Goal: Information Seeking & Learning: Learn about a topic

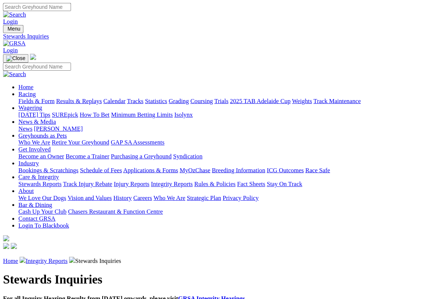
scroll to position [1, 0]
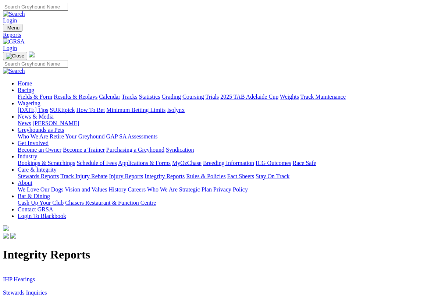
scroll to position [1, 0]
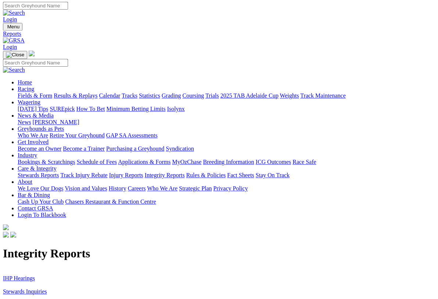
click at [26, 275] on link "IHP Hearings" at bounding box center [19, 278] width 32 height 6
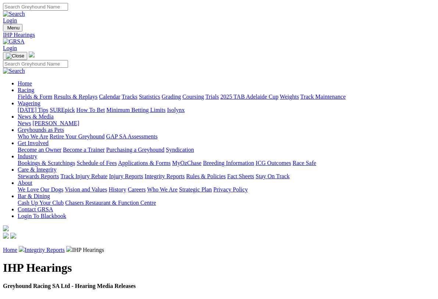
scroll to position [1, 0]
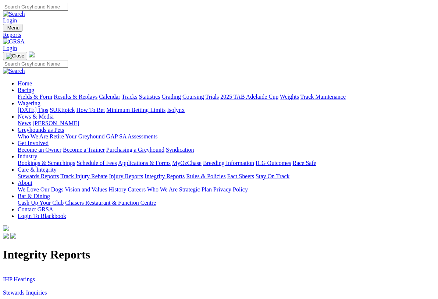
scroll to position [1, 0]
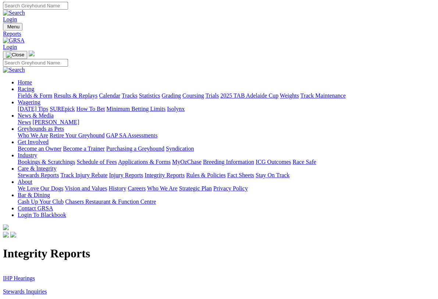
click at [34, 86] on link "Racing" at bounding box center [26, 89] width 17 height 6
click at [33, 92] on link "Fields & Form" at bounding box center [35, 95] width 35 height 6
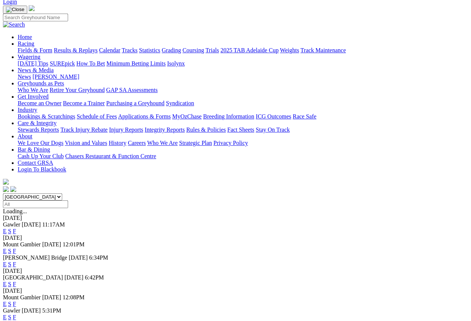
scroll to position [46, 0]
click at [16, 301] on link "F" at bounding box center [14, 304] width 3 height 6
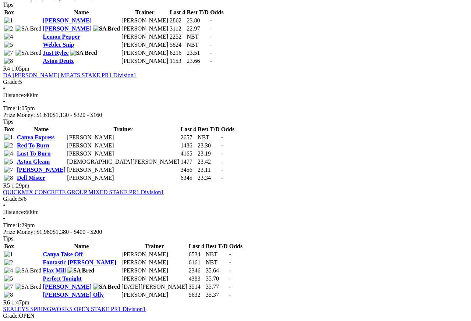
scroll to position [691, 0]
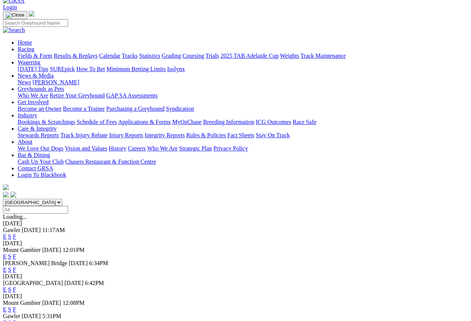
scroll to position [41, 0]
click at [16, 286] on link "F" at bounding box center [14, 323] width 3 height 6
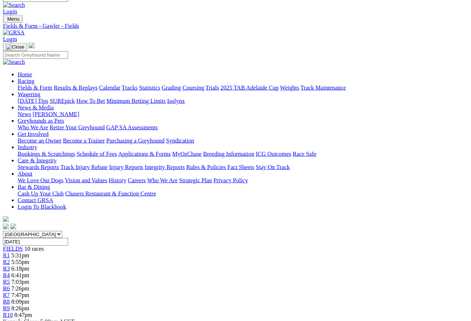
scroll to position [9, 2]
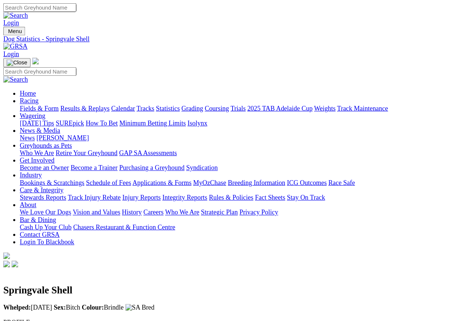
scroll to position [7, 0]
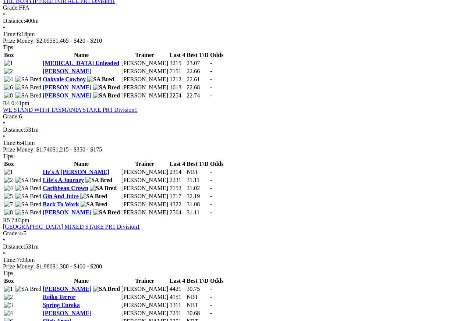
scroll to position [651, 0]
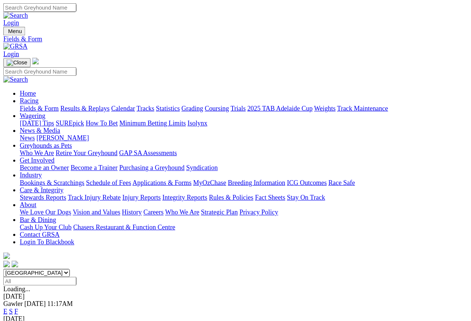
scroll to position [3, 0]
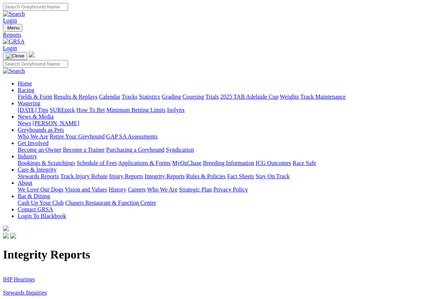
scroll to position [1, 0]
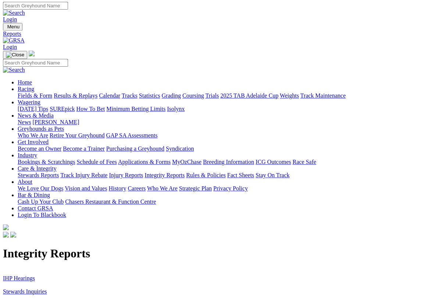
click at [34, 86] on link "Racing" at bounding box center [26, 89] width 17 height 6
click at [88, 92] on link "Results & Replays" at bounding box center [76, 95] width 44 height 6
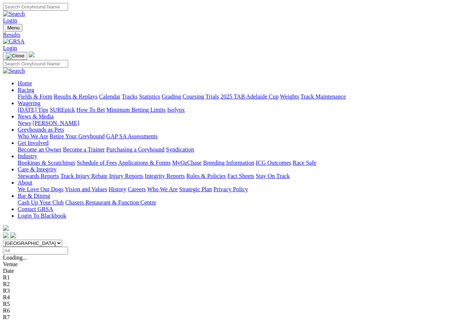
scroll to position [3, 0]
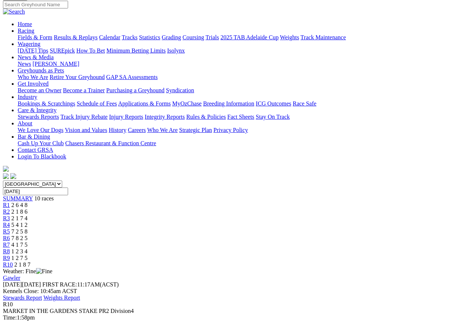
scroll to position [59, 0]
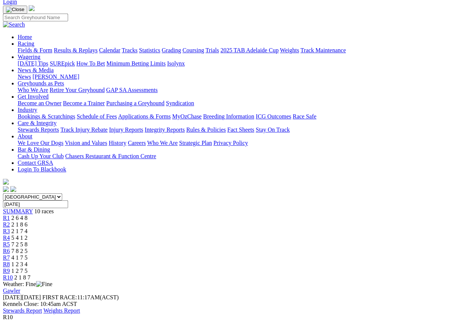
scroll to position [44, 0]
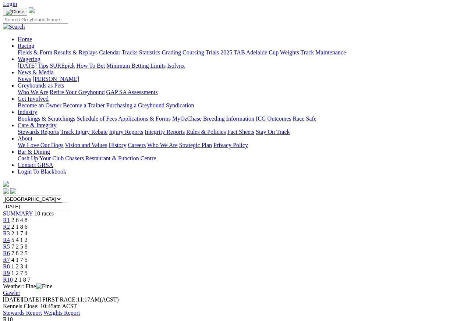
click at [10, 257] on span "R7" at bounding box center [6, 260] width 7 height 6
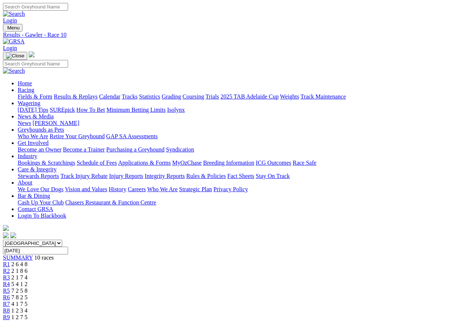
scroll to position [3, 0]
